Goal: Task Accomplishment & Management: Use online tool/utility

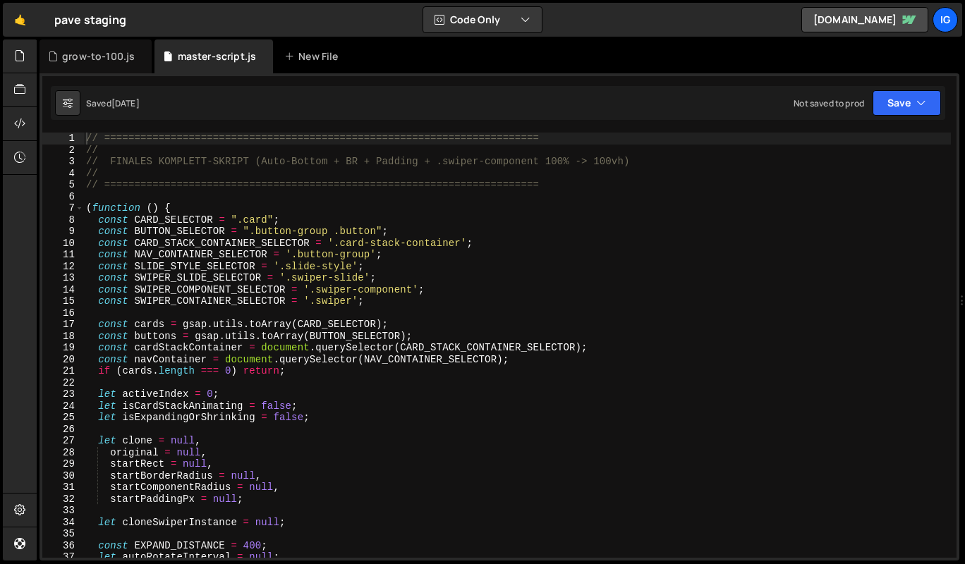
type textarea "(function () {"
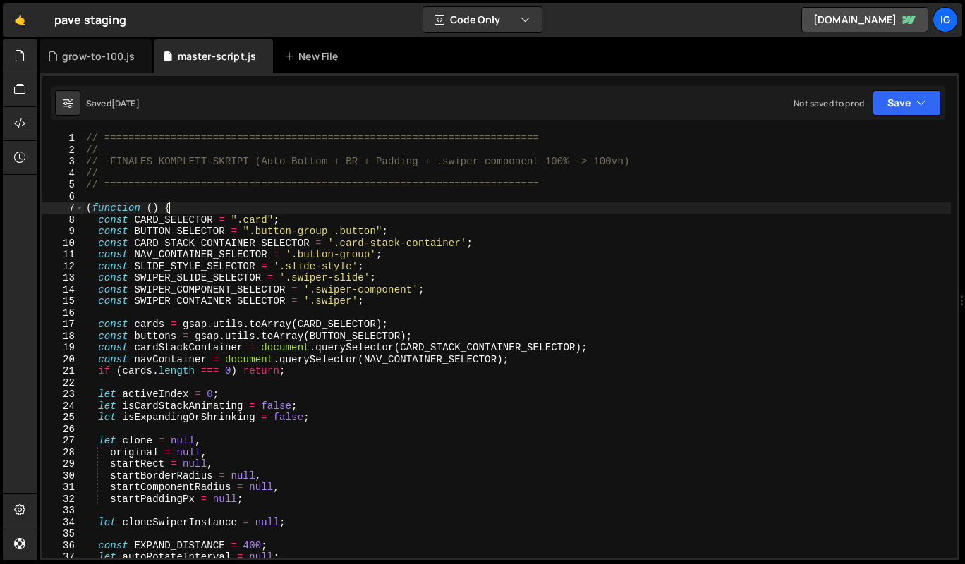
click at [476, 209] on div "// ======================================================================== // …" at bounding box center [516, 357] width 867 height 448
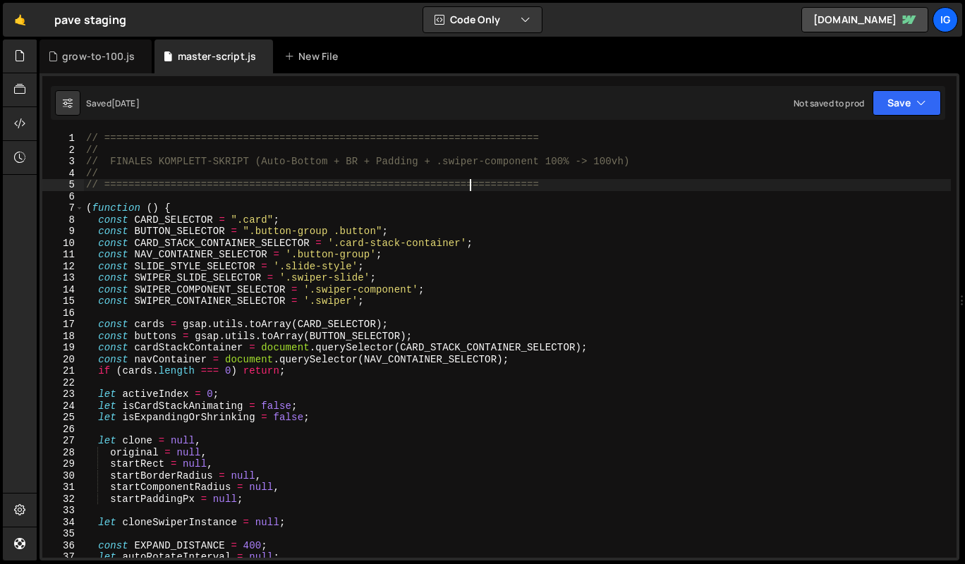
click at [469, 180] on div "// ======================================================================== // …" at bounding box center [516, 357] width 867 height 448
type textarea "})();"
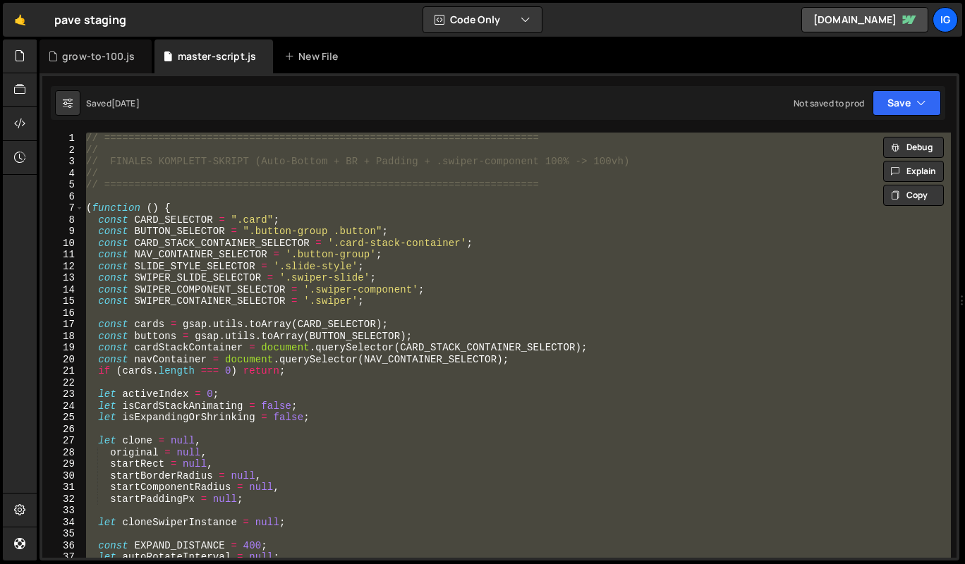
click at [472, 202] on div "// ======================================================================== // …" at bounding box center [516, 345] width 867 height 425
click at [489, 282] on div "// ======================================================================== // …" at bounding box center [516, 345] width 867 height 425
type textarea "const SWIPER_SLIDE_SELECTOR = '.swiper-slide';"
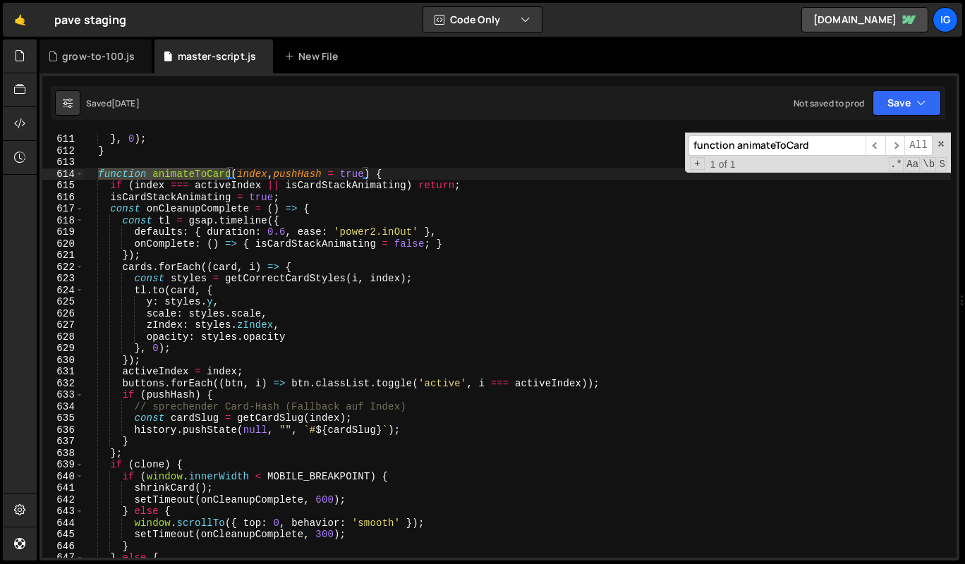
scroll to position [7101, 0]
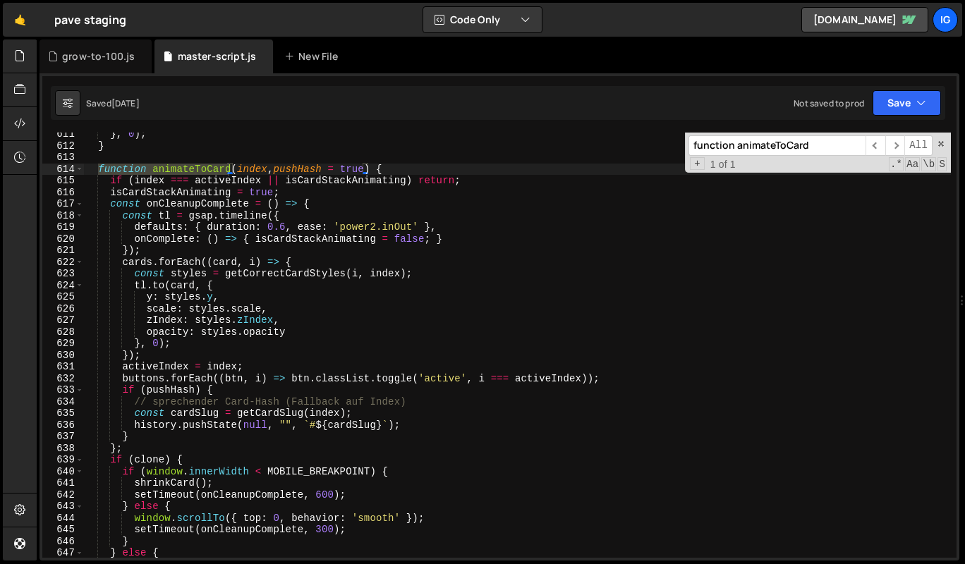
type input "function animateToCard"
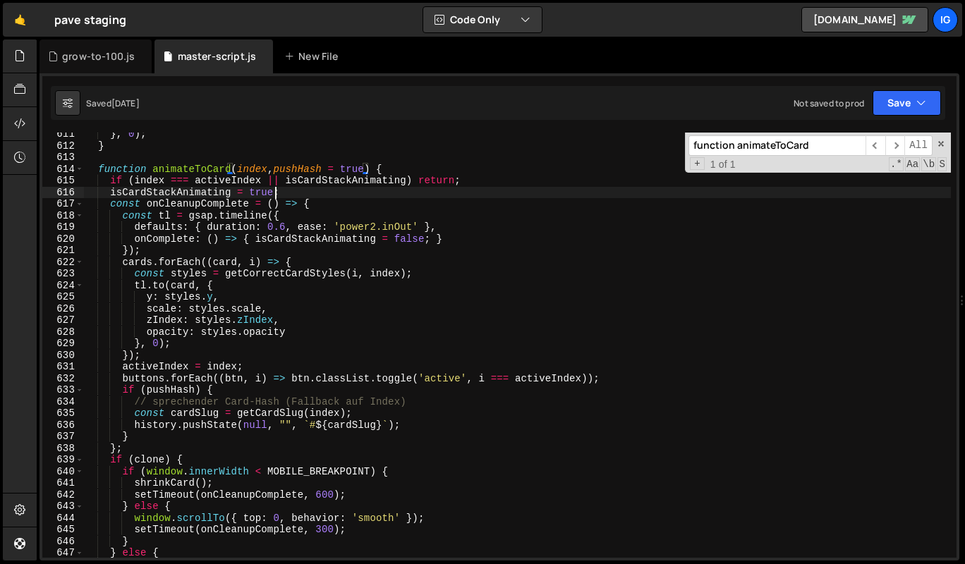
click at [281, 190] on div "} , 0 ) ; } function animateToCard ( index , pushHash = true ) { if ( index ===…" at bounding box center [516, 352] width 867 height 448
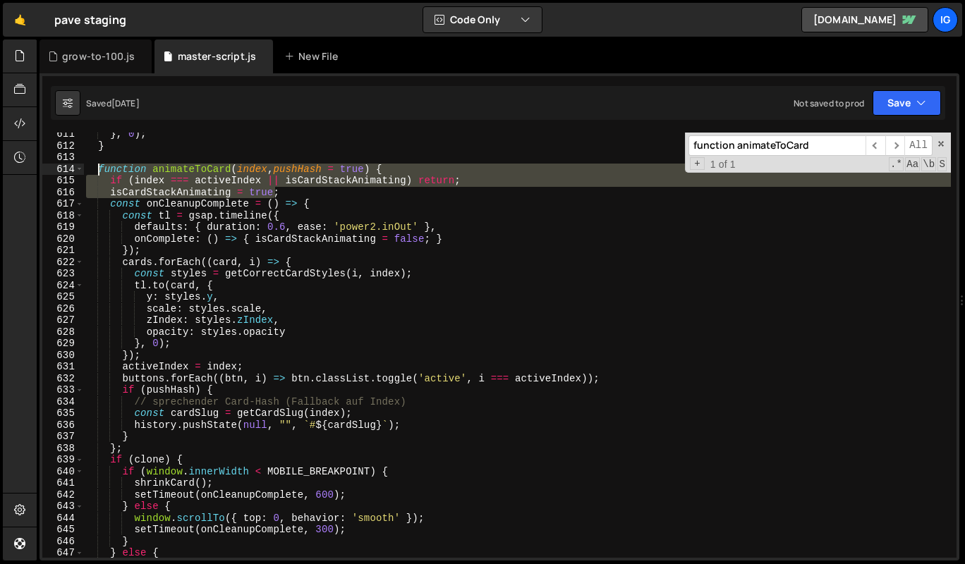
click at [99, 164] on div "} , 0 ) ; } function animateToCard ( index , pushHash = true ) { if ( index ===…" at bounding box center [516, 352] width 867 height 448
type textarea "function animateToCard(index, pushHash = true) { if (index === activeIndex || i…"
paste textarea
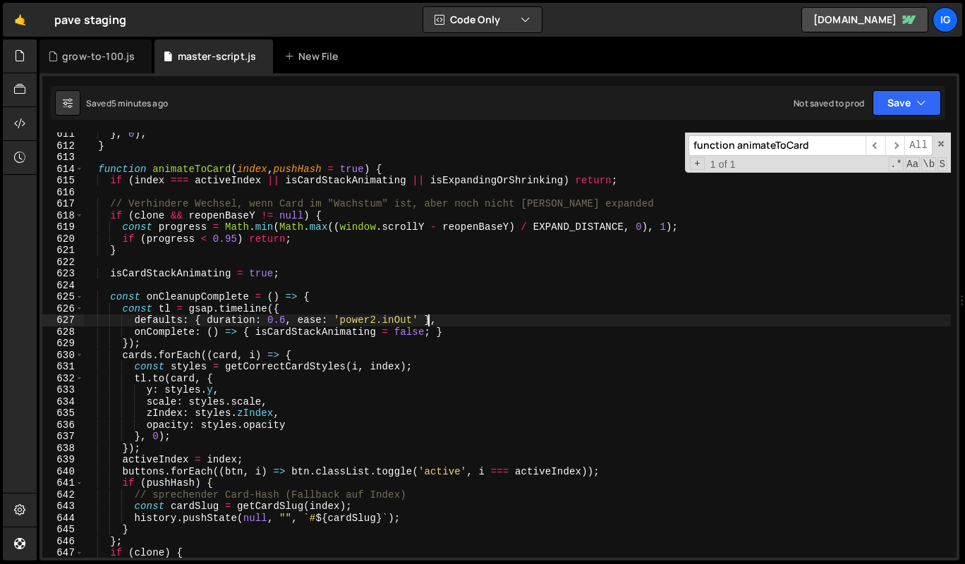
click at [454, 317] on div "} , 0 ) ; } function animateToCard ( index , pushHash = true ) { if ( index ===…" at bounding box center [516, 352] width 867 height 448
type textarea "defaults: { duration: 0.6, ease: 'power2.inOut' },"
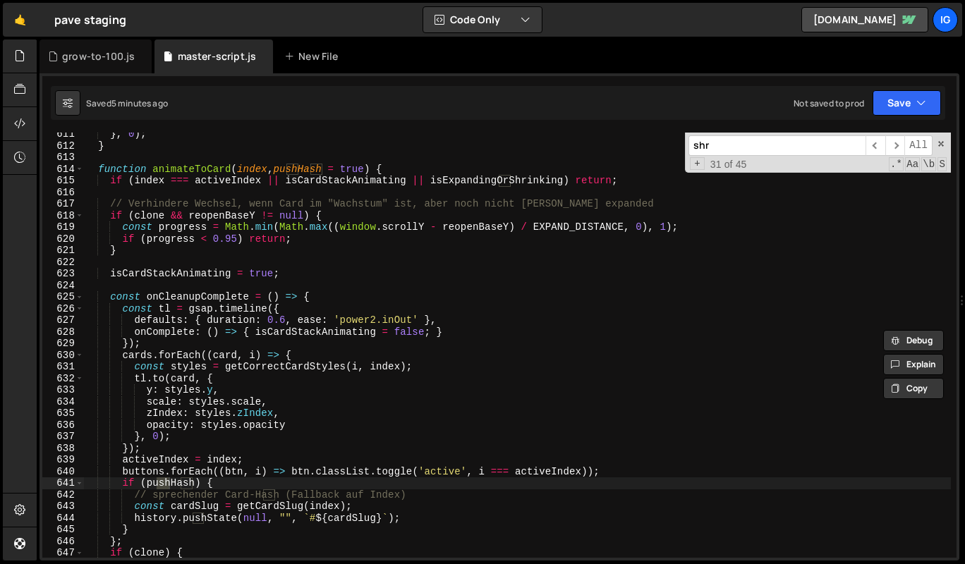
scroll to position [7338, 0]
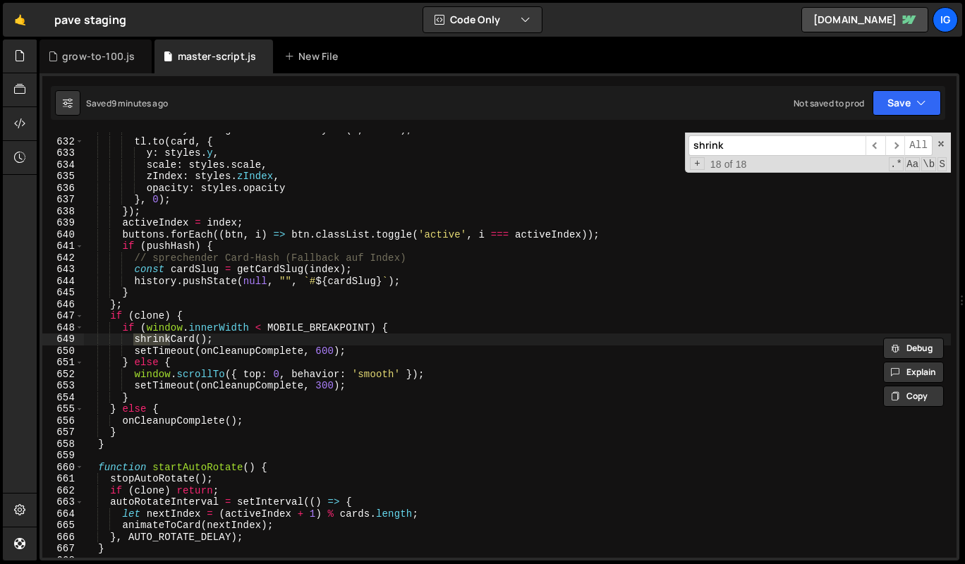
click at [710, 147] on input "shrink" at bounding box center [776, 145] width 177 height 20
paste input "expandCard()"
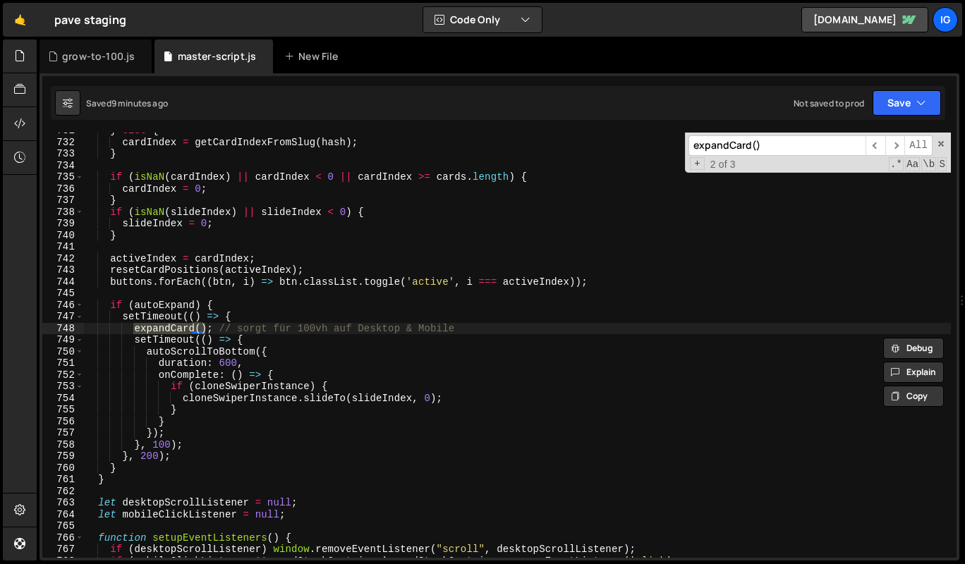
scroll to position [8501, 0]
type input "expandCard()"
click at [895, 147] on span "​" at bounding box center [895, 145] width 20 height 20
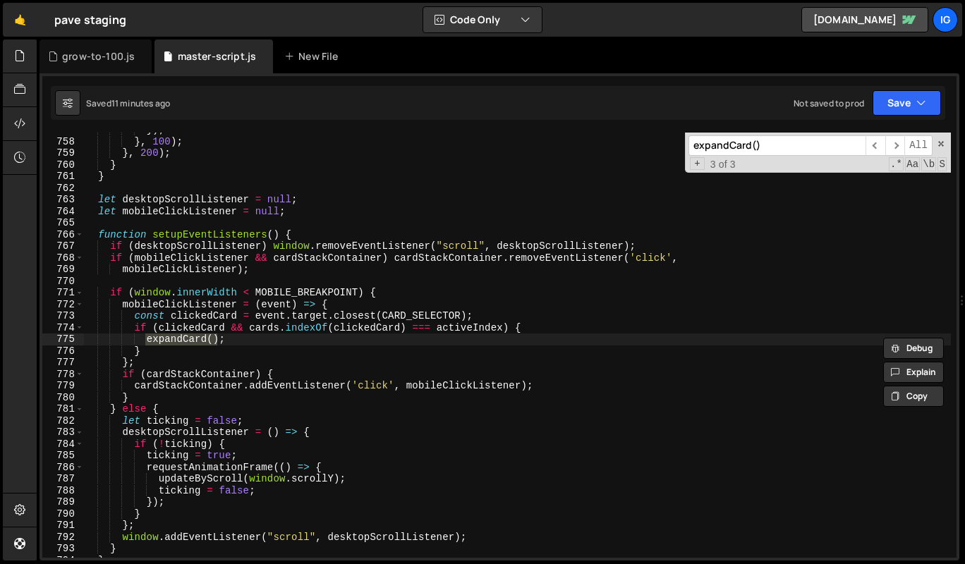
scroll to position [8804, 0]
click at [895, 147] on span "​" at bounding box center [895, 145] width 20 height 20
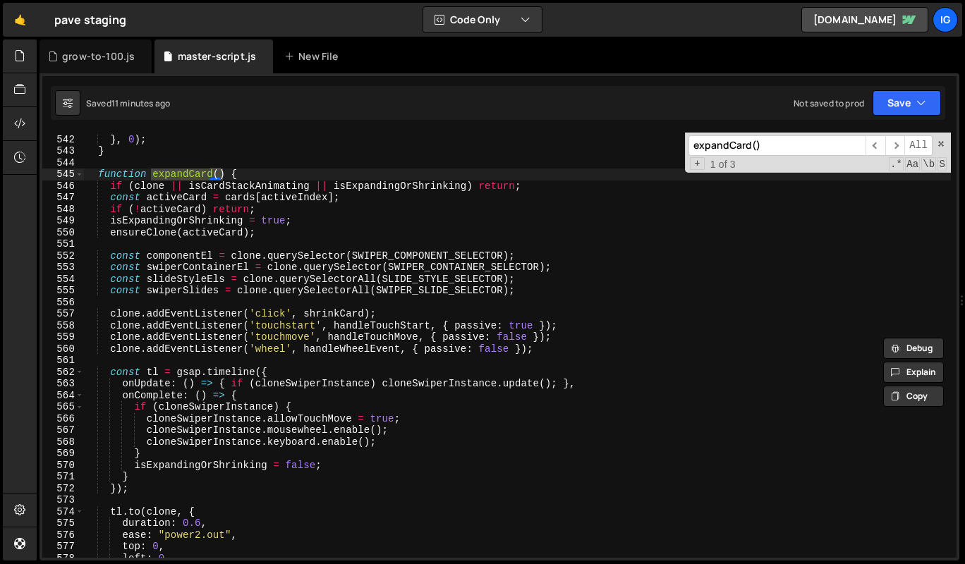
scroll to position [6292, 0]
click at [99, 169] on div "height : finalRect . height } , 0 ) ; } function expandCard ( ) { if ( clone ||…" at bounding box center [516, 346] width 867 height 448
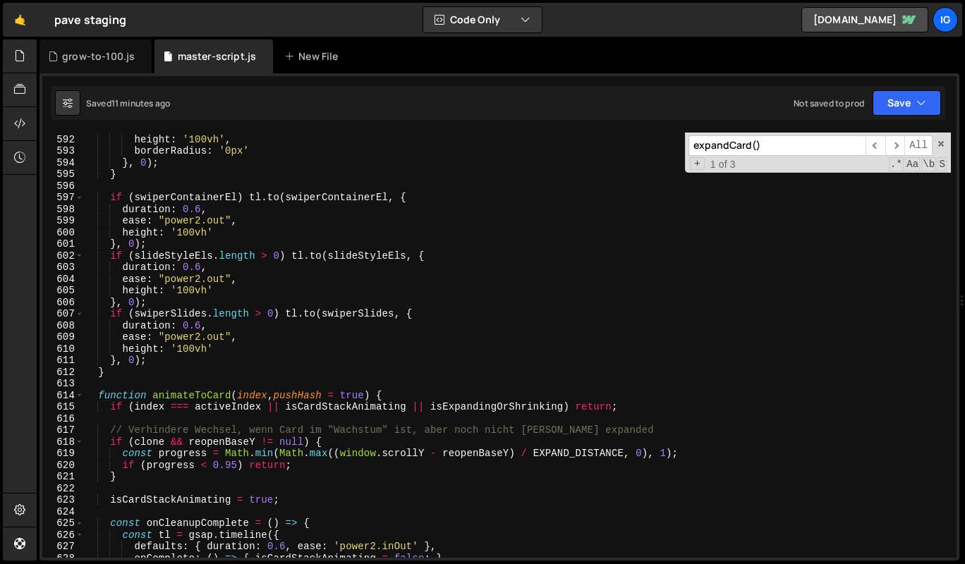
scroll to position [6878, 0]
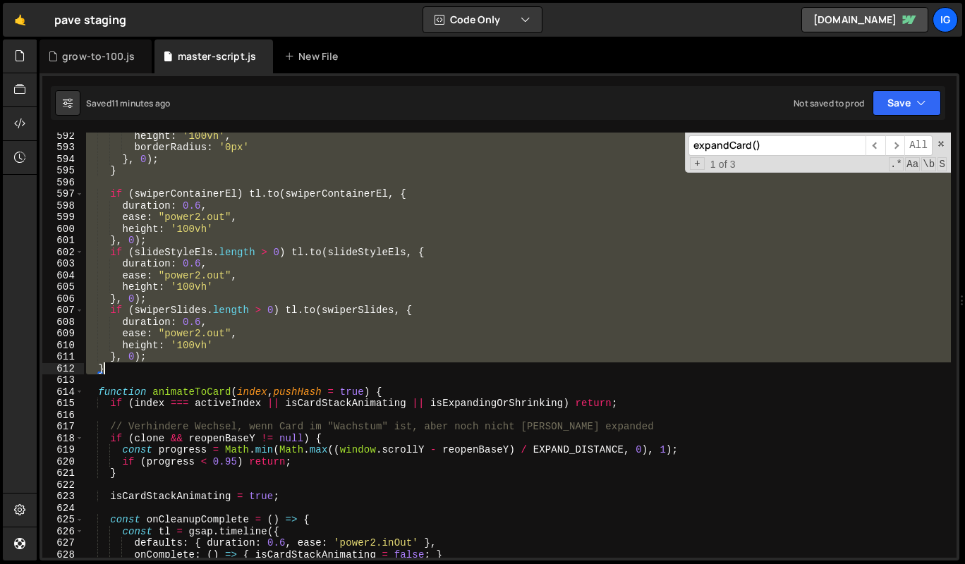
click at [111, 368] on div "height : '100vh' , borderRadius : '0px' } , 0 ) ; } if ( swiperContainerEl ) tl…" at bounding box center [516, 354] width 867 height 448
click at [307, 318] on div "height : '100vh' , borderRadius : '0px' } , 0 ) ; } if ( swiperContainerEl ) tl…" at bounding box center [516, 345] width 867 height 425
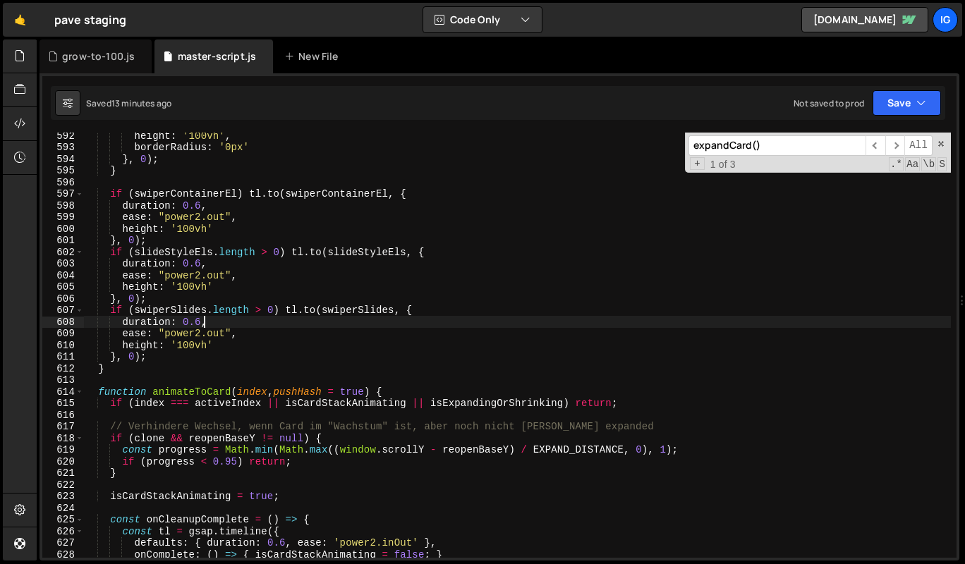
type textarea "})();"
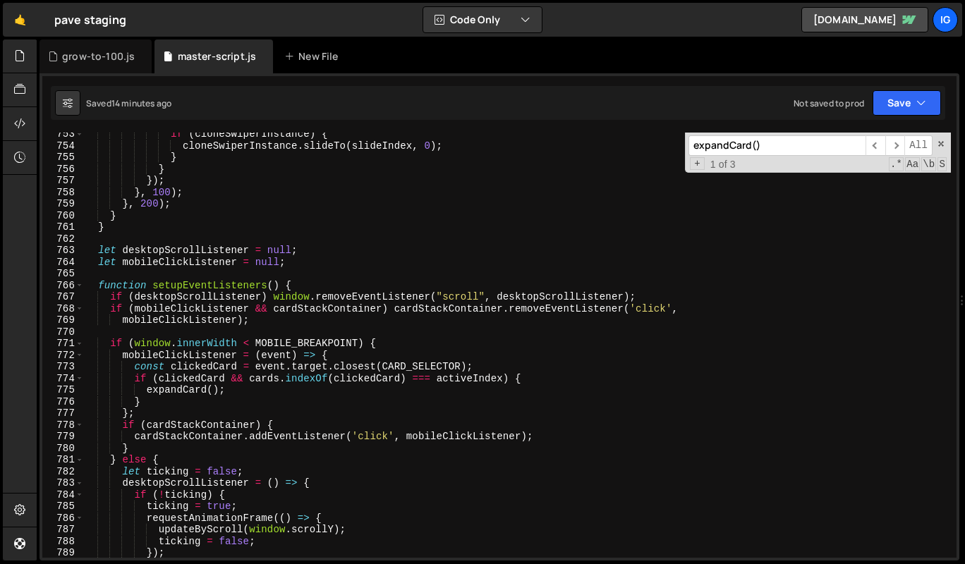
scroll to position [8753, 0]
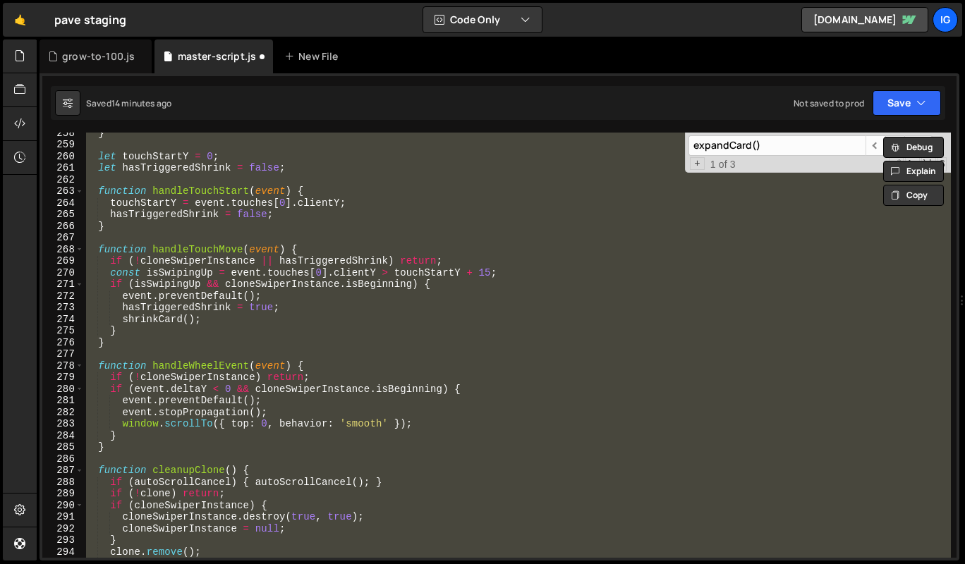
click at [345, 284] on div "} let touchStartY = 0 ; let hasTriggeredShrink = false ; function handleTouchSt…" at bounding box center [516, 345] width 867 height 425
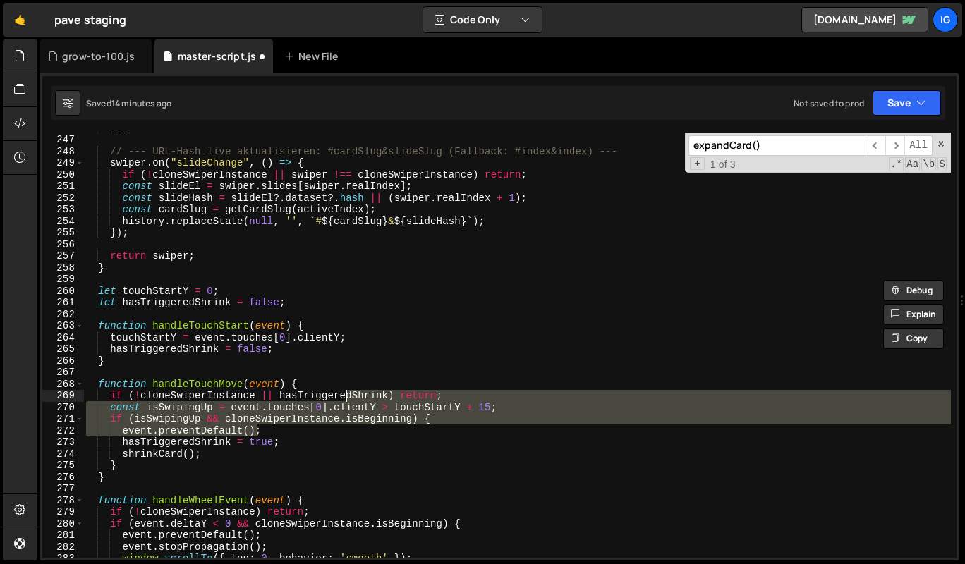
scroll to position [2854, 0]
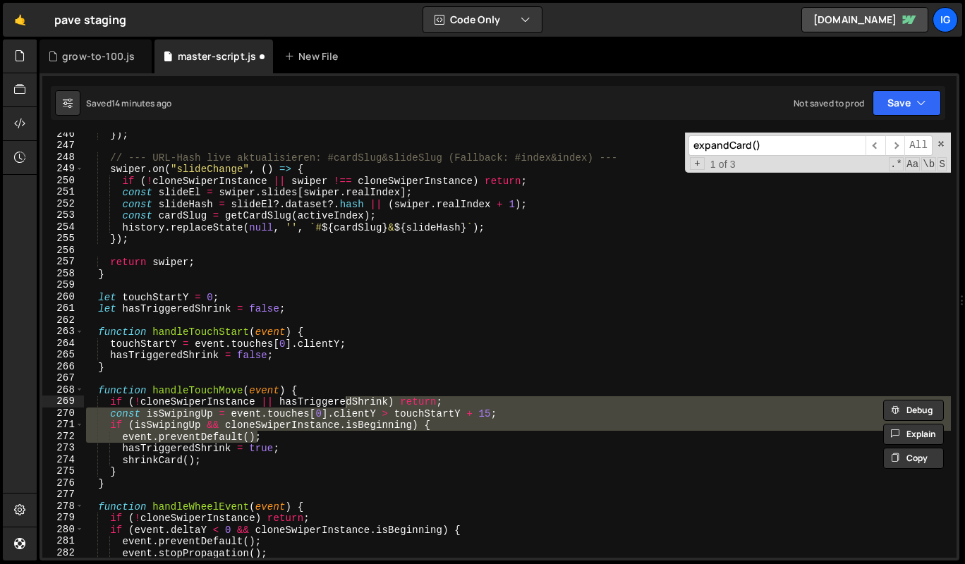
click at [843, 140] on input "expandCard()" at bounding box center [776, 145] width 177 height 20
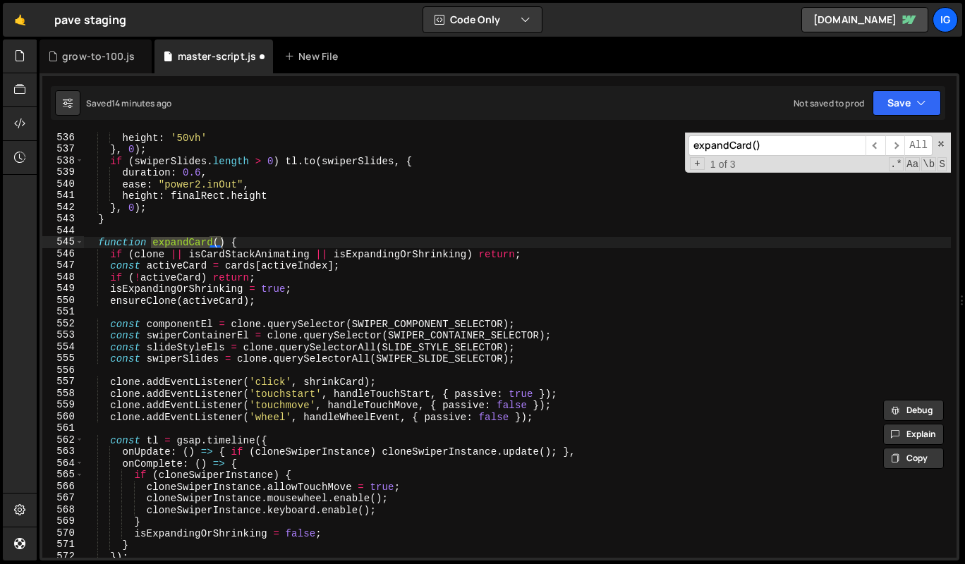
scroll to position [6225, 0]
click at [97, 245] on div "height : '50vh' } , 0 ) ; if ( swiperSlides . length > 0 ) tl . to ( swiperSlid…" at bounding box center [516, 356] width 867 height 448
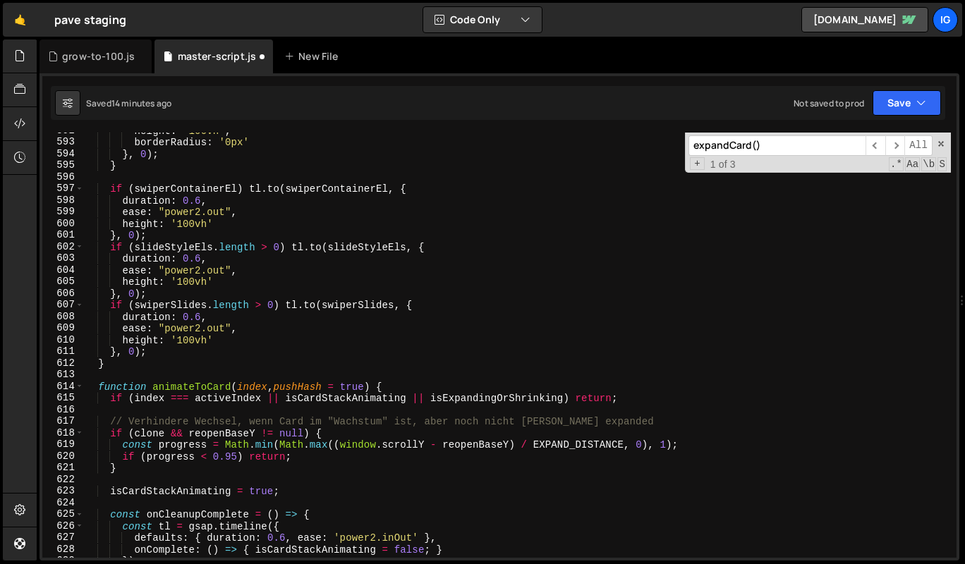
scroll to position [6883, 0]
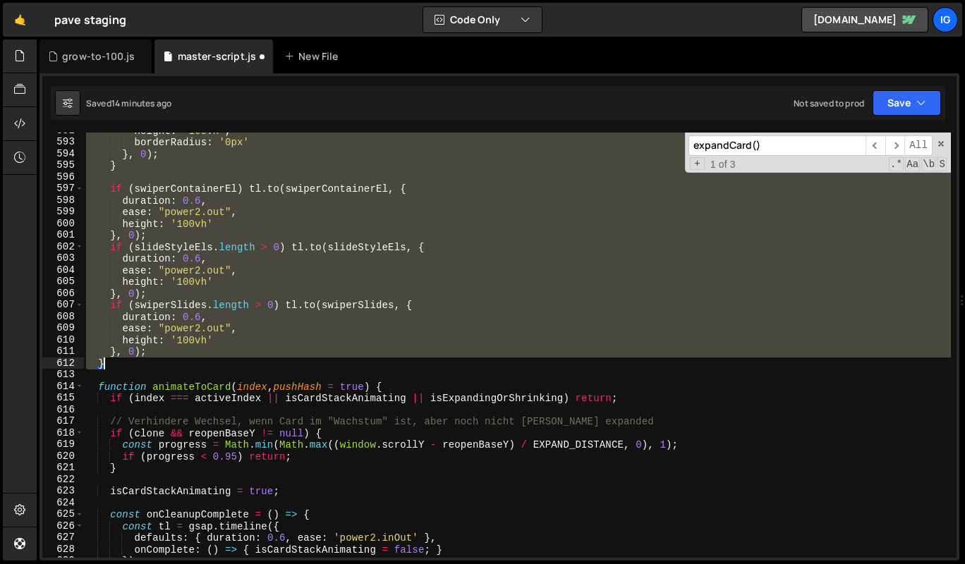
click at [107, 364] on div "height : '100vh' , borderRadius : '0px' } , 0 ) ; } if ( swiperContainerEl ) tl…" at bounding box center [516, 349] width 867 height 448
click at [269, 197] on div "height : '100vh' , borderRadius : '0px' } , 0 ) ; } if ( swiperContainerEl ) tl…" at bounding box center [516, 345] width 867 height 425
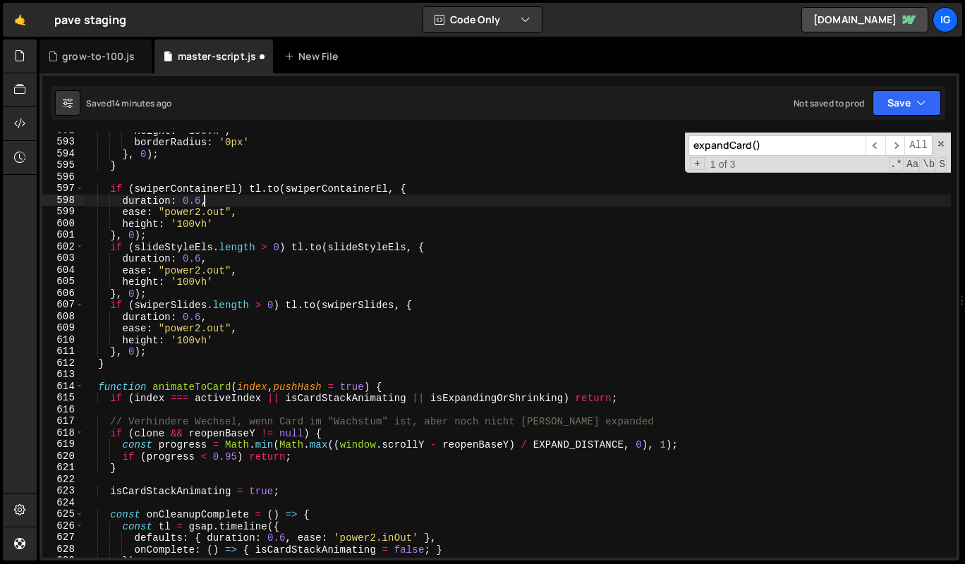
type textarea "})();"
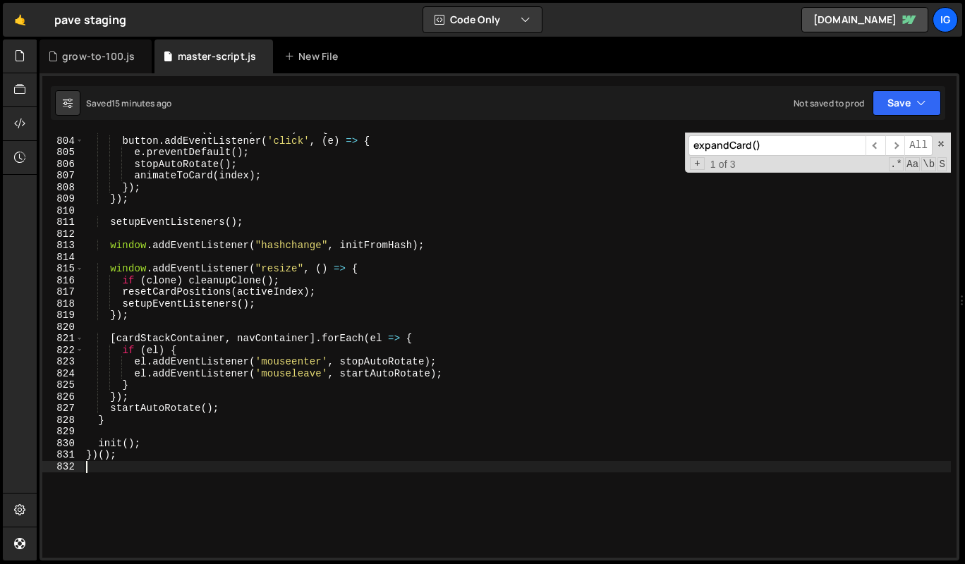
scroll to position [9334, 0]
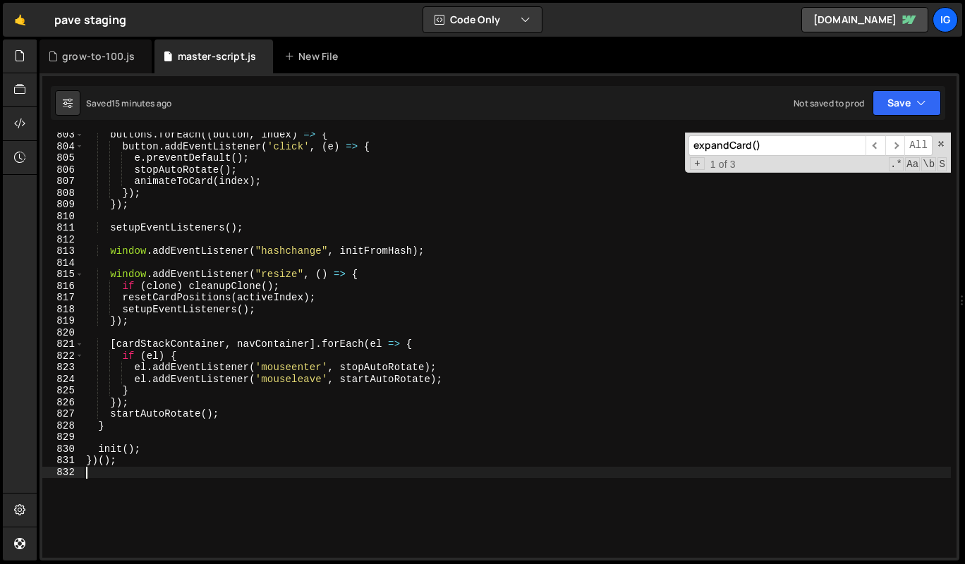
click at [778, 151] on input "expandCard()" at bounding box center [776, 145] width 177 height 20
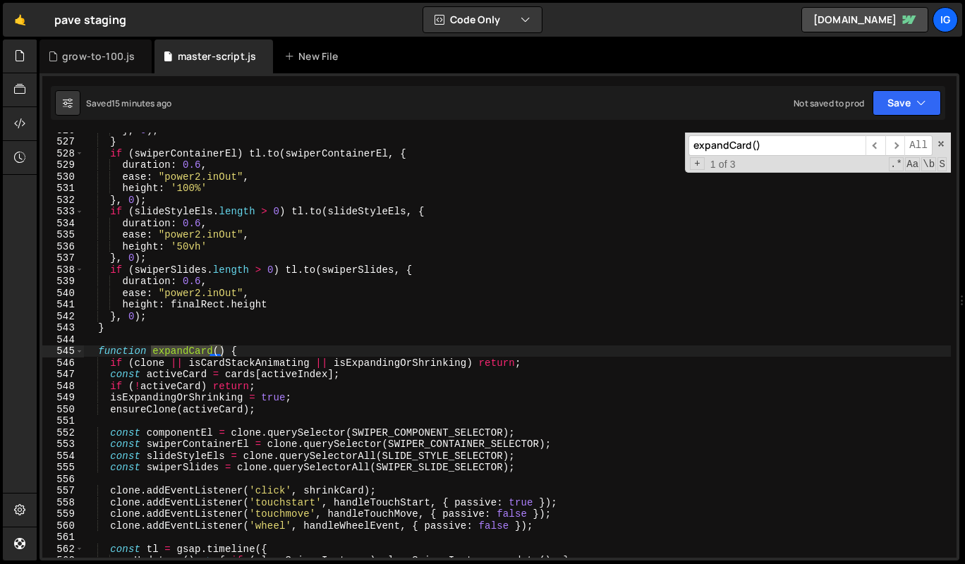
scroll to position [6116, 0]
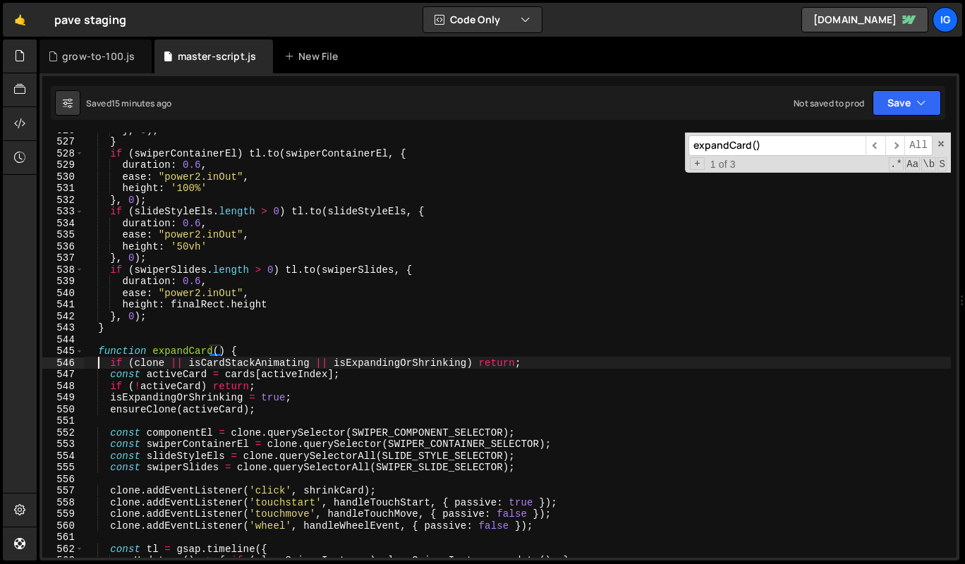
click at [98, 357] on div "} , 0 ) ; } if ( swiperContainerEl ) tl . to ( swiperContainerEl , { duration :…" at bounding box center [516, 348] width 867 height 448
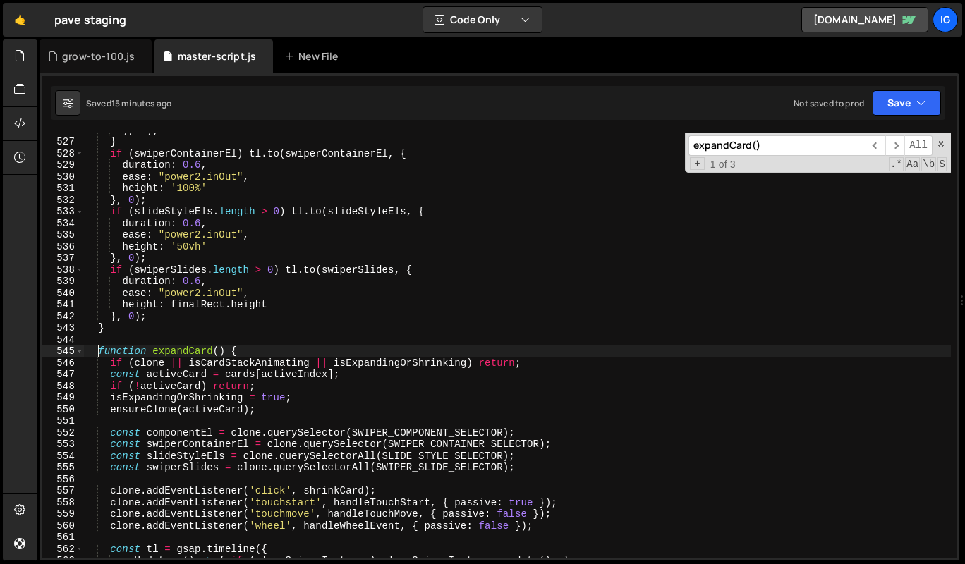
click at [97, 351] on div "} , 0 ) ; } if ( swiperContainerEl ) tl . to ( swiperContainerEl , { duration :…" at bounding box center [516, 348] width 867 height 448
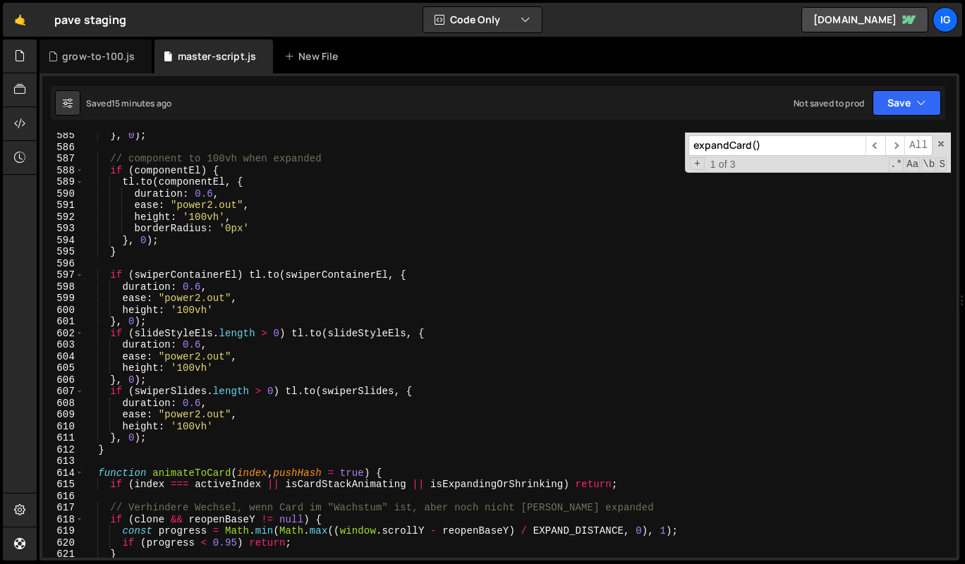
scroll to position [6797, 0]
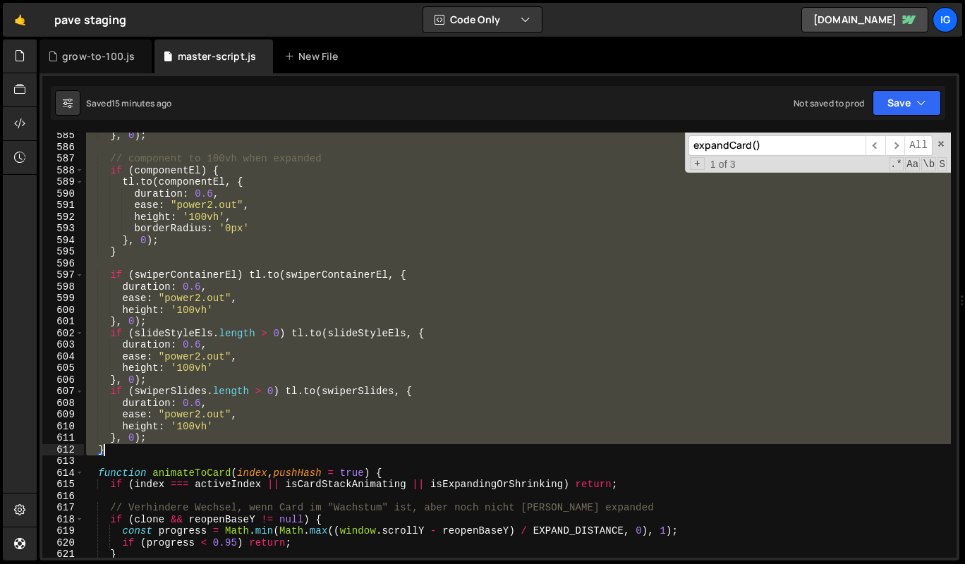
click at [111, 448] on div "} , 0 ) ; // component to 100vh when expanded if ( componentEl ) { tl . to ( co…" at bounding box center [516, 354] width 867 height 448
type textarea "}, 0); }"
paste textarea
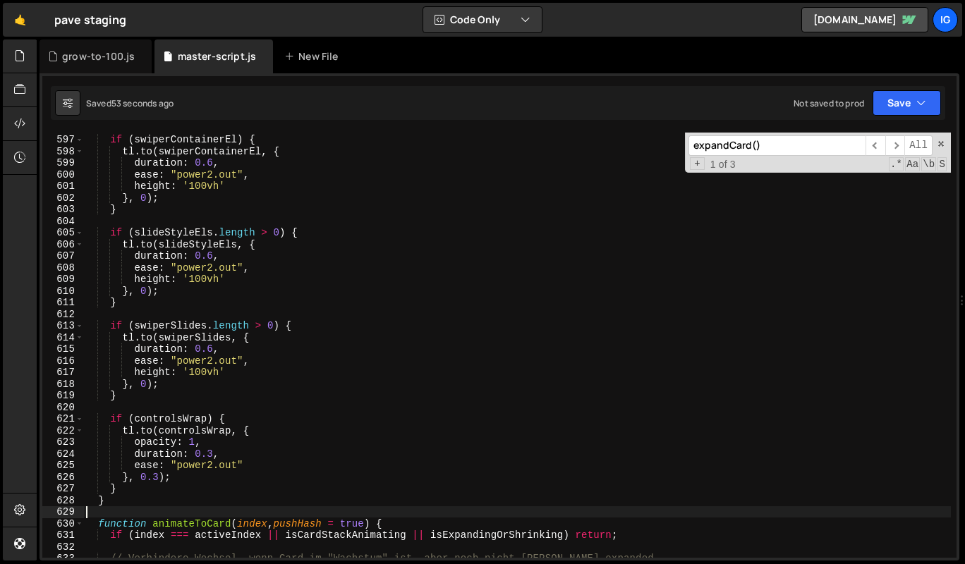
scroll to position [6937, 0]
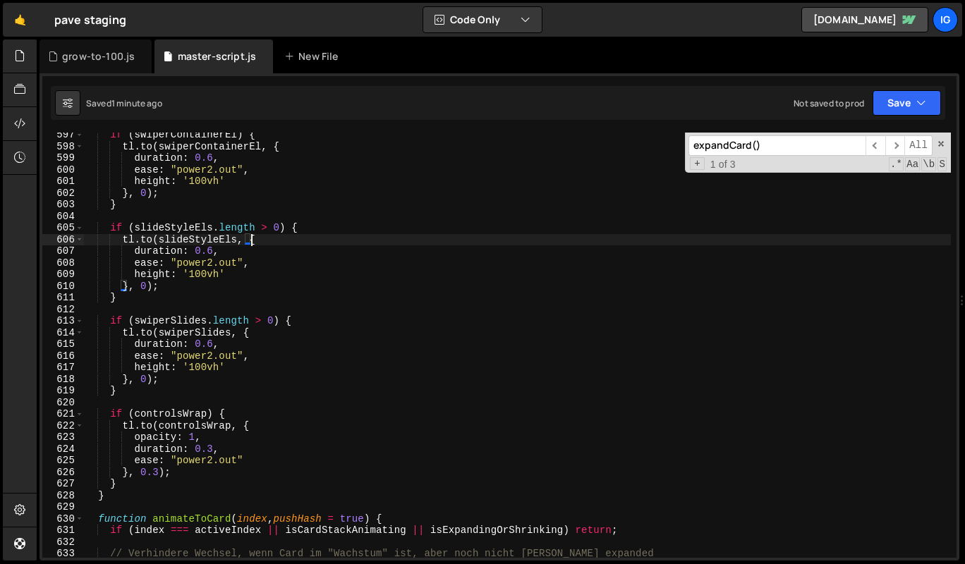
click at [504, 235] on div "if ( swiperContainerEl ) { tl . to ( swiperContainerEl , { duration : 0.6 , eas…" at bounding box center [516, 353] width 867 height 448
type textarea "[DOMAIN_NAME](slideStyleEls, {"
click at [760, 147] on input "expandCard()" at bounding box center [776, 145] width 177 height 20
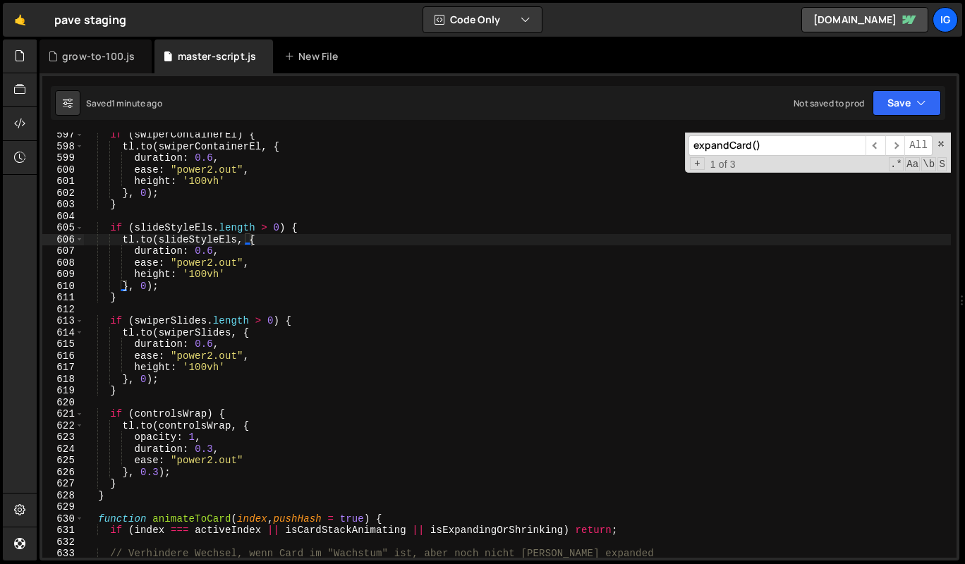
paste input "shrink"
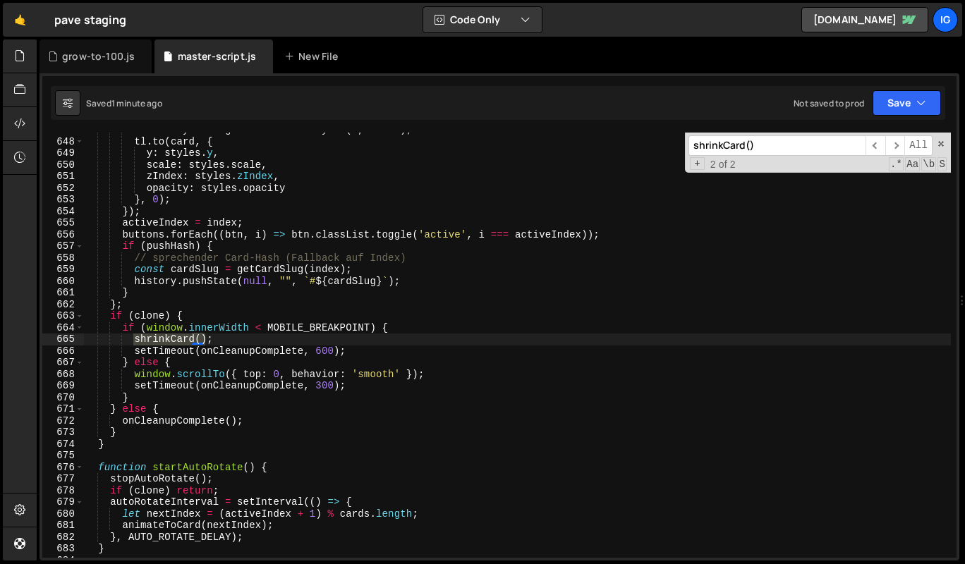
scroll to position [7524, 0]
click at [891, 147] on span "​" at bounding box center [895, 145] width 20 height 20
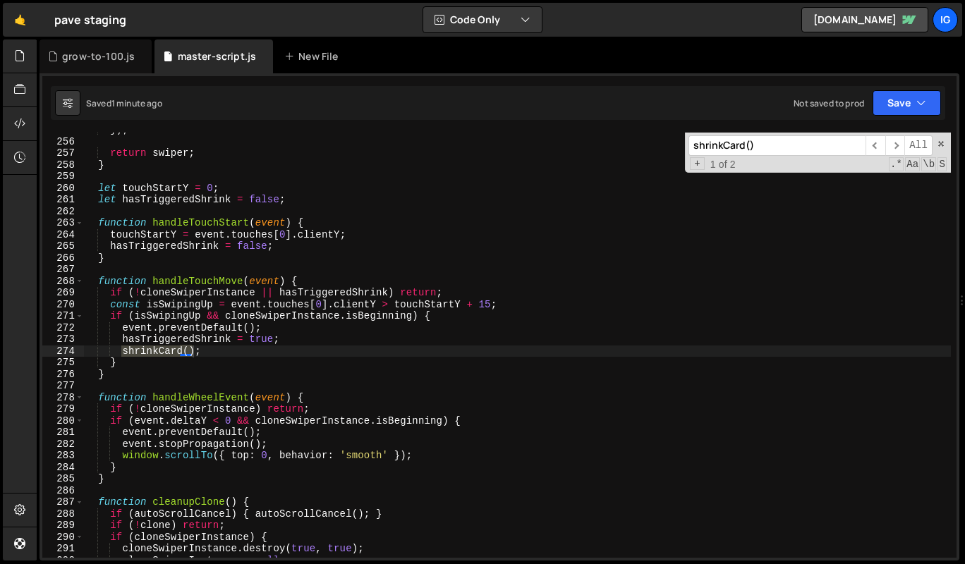
click at [891, 147] on span "​" at bounding box center [895, 145] width 20 height 20
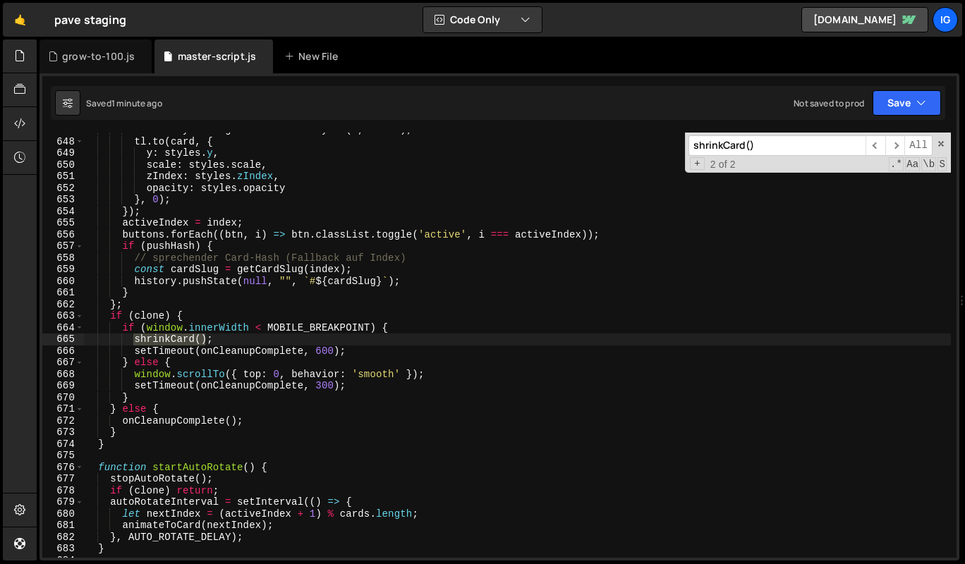
scroll to position [7524, 0]
click at [891, 147] on span "​" at bounding box center [895, 145] width 20 height 20
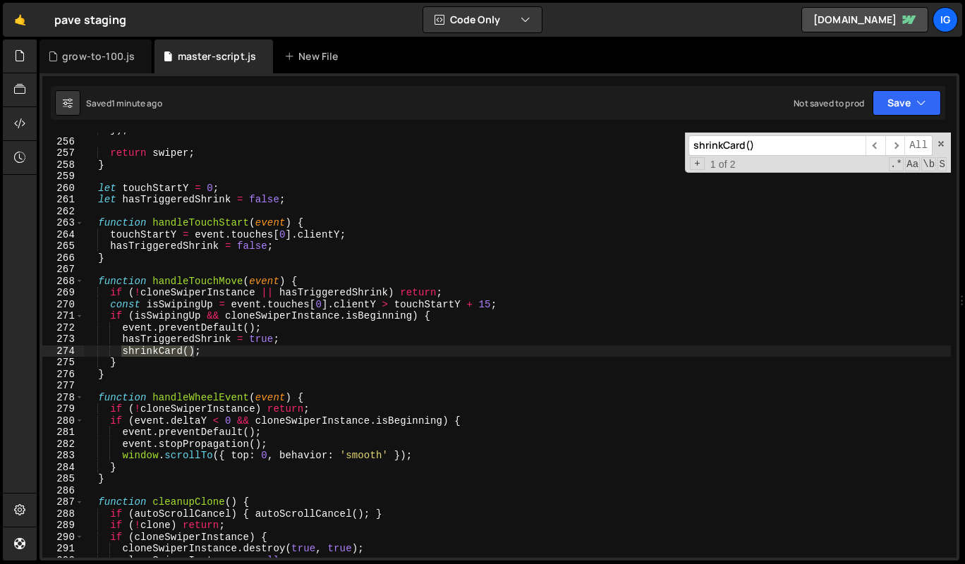
scroll to position [2964, 0]
click at [891, 147] on span "​" at bounding box center [895, 145] width 20 height 20
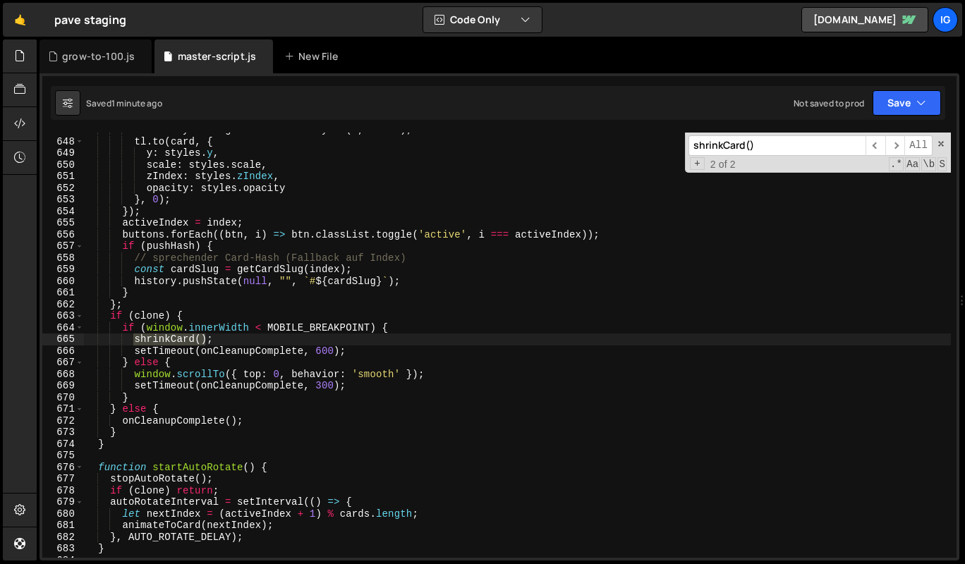
scroll to position [7524, 0]
click at [891, 147] on span "​" at bounding box center [895, 145] width 20 height 20
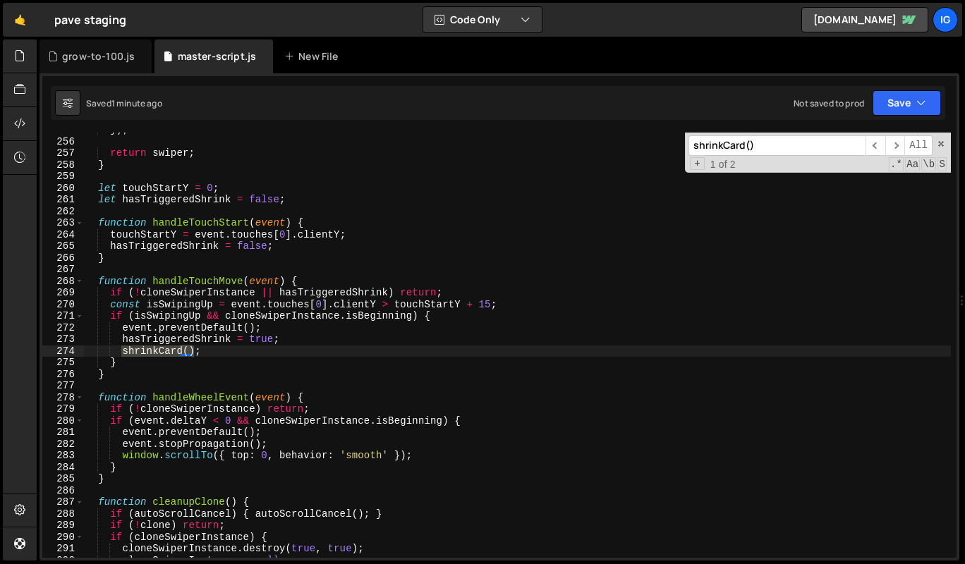
click at [891, 147] on span "​" at bounding box center [895, 145] width 20 height 20
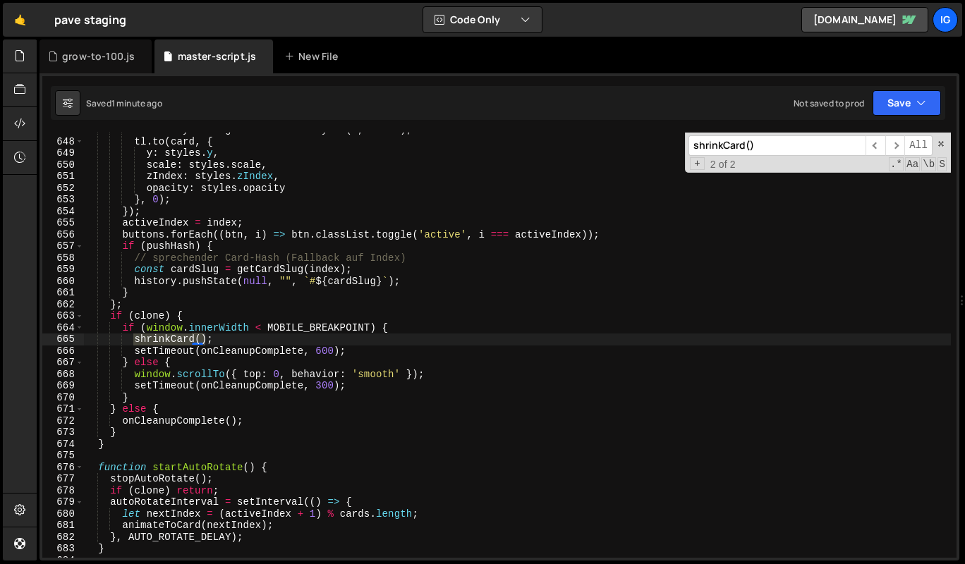
click at [891, 147] on span "​" at bounding box center [895, 145] width 20 height 20
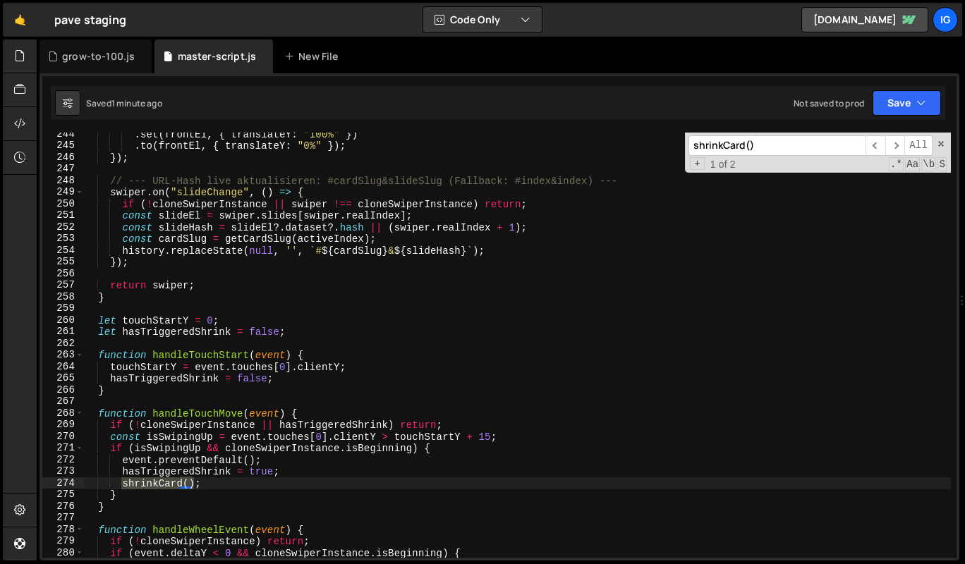
scroll to position [2834, 0]
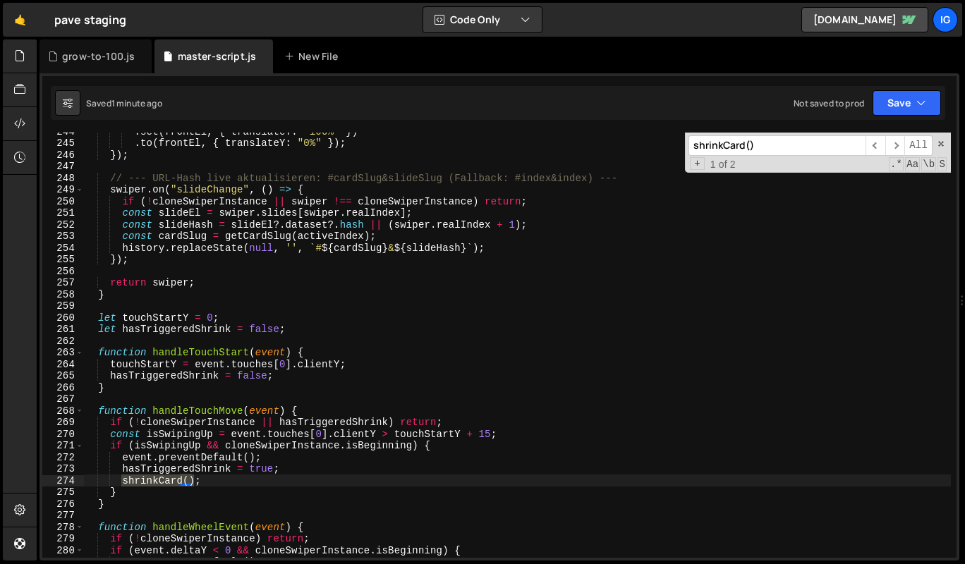
click at [892, 152] on span "​" at bounding box center [895, 145] width 20 height 20
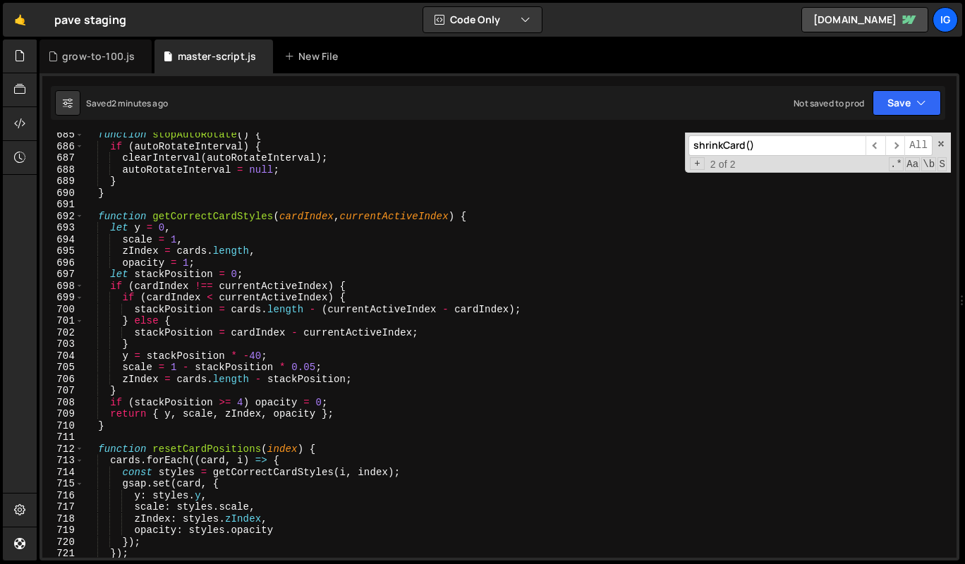
scroll to position [7961, 0]
click at [725, 139] on input "shrinkCard()" at bounding box center [776, 145] width 177 height 20
paste input "function shrinkCard"
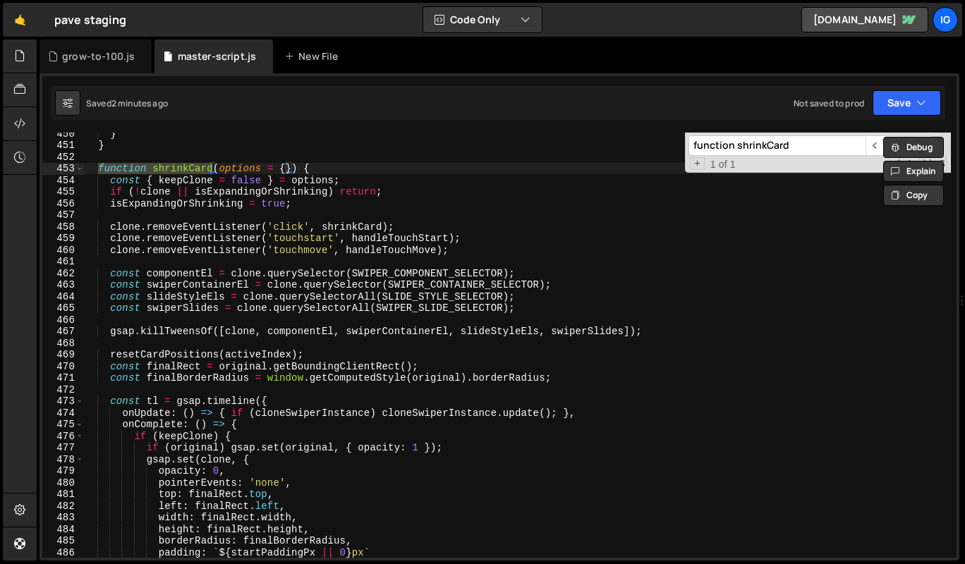
scroll to position [5228, 0]
type input "function shrinkCard"
click at [97, 169] on div "} } function shrinkCard ( options = { }) { const { keepClone = false } = option…" at bounding box center [516, 345] width 867 height 425
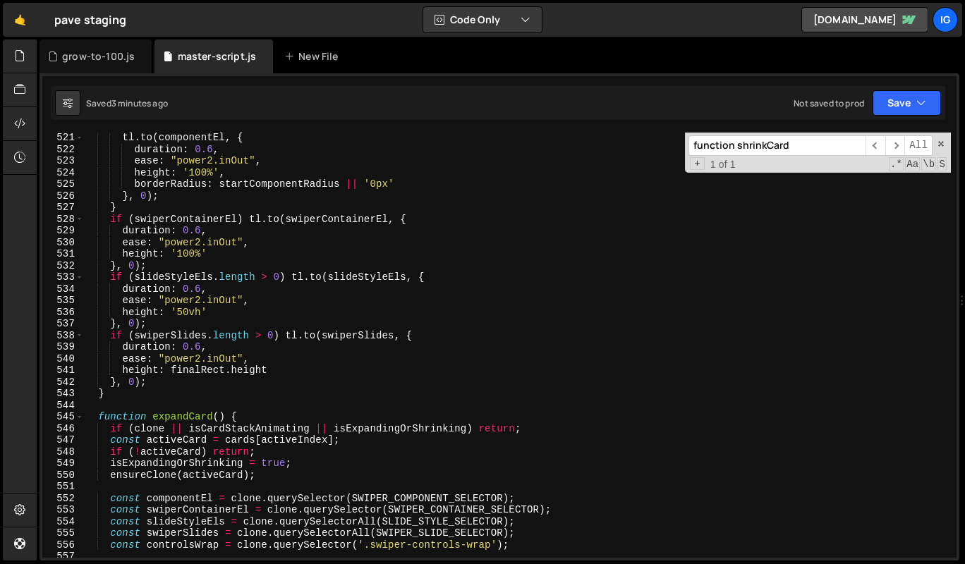
scroll to position [6050, 0]
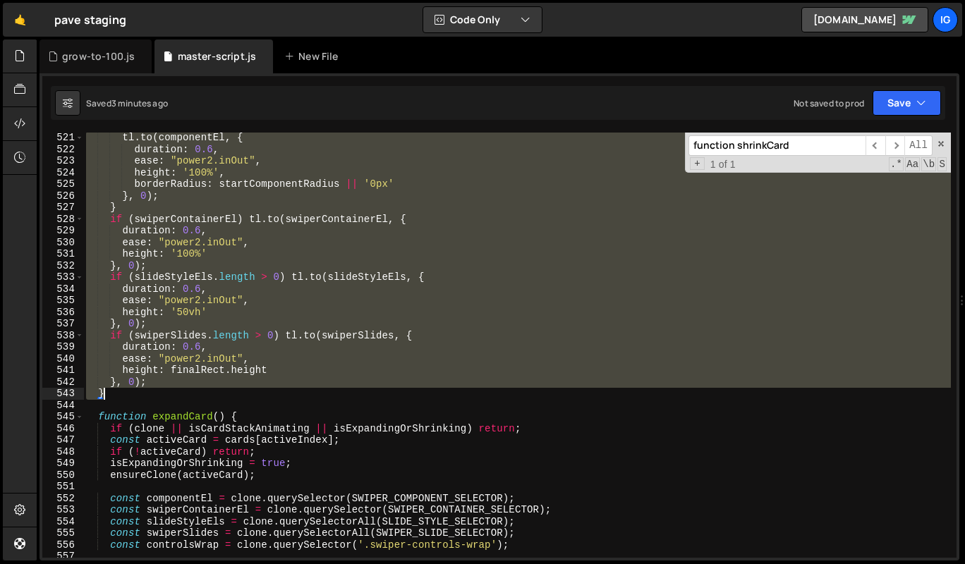
click at [126, 398] on div "tl . to ( [PERSON_NAME] , { duration : 0.6 , ease : "power2.inOut" , height : '…" at bounding box center [516, 356] width 867 height 448
type textarea "}, 0); }"
paste textarea
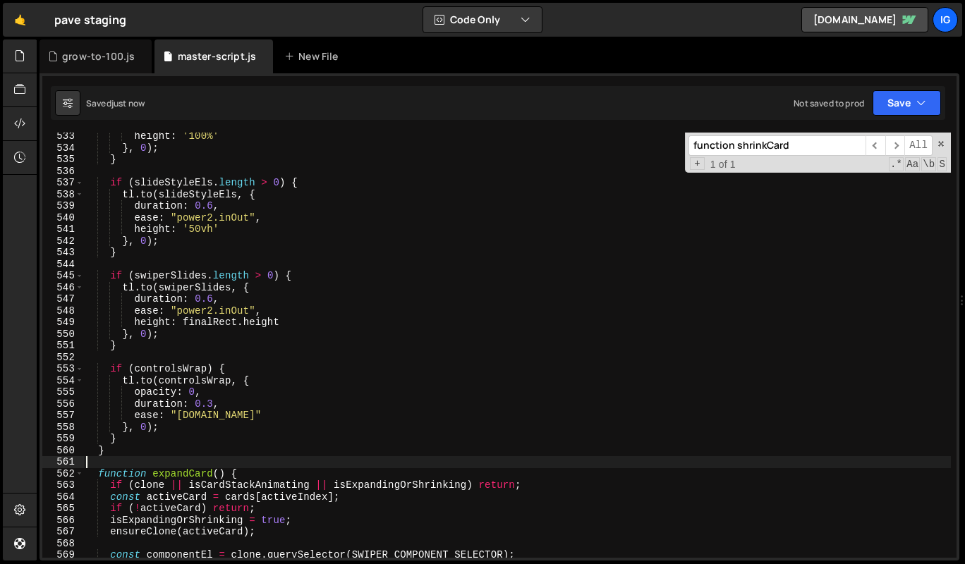
scroll to position [6192, 0]
